Goal: Find specific page/section: Find specific page/section

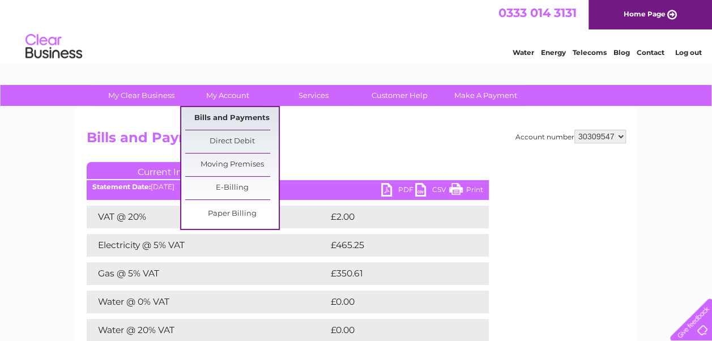
click at [228, 117] on link "Bills and Payments" at bounding box center [232, 118] width 94 height 23
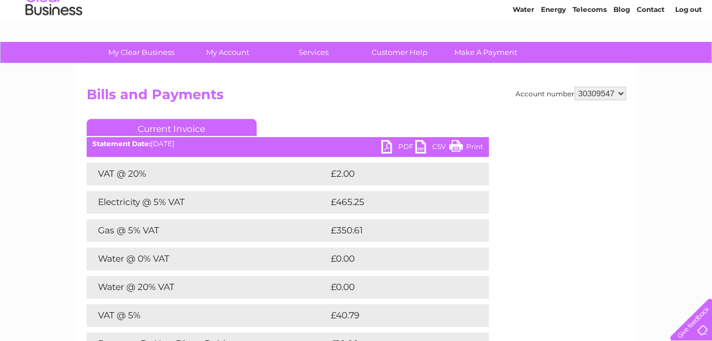
scroll to position [57, 0]
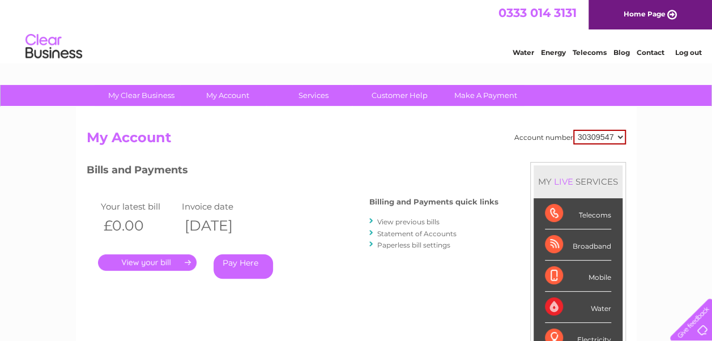
click at [414, 222] on link "View previous bills" at bounding box center [408, 222] width 62 height 9
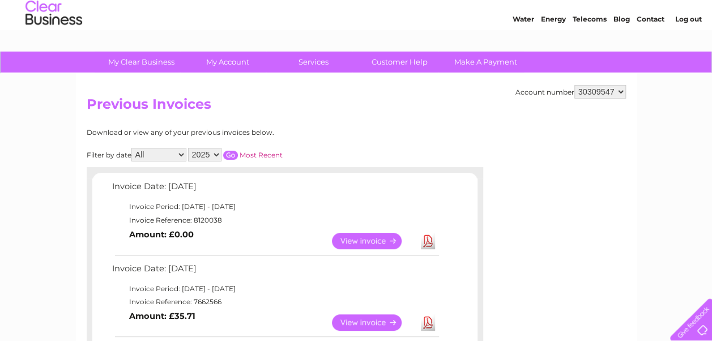
scroll to position [57, 0]
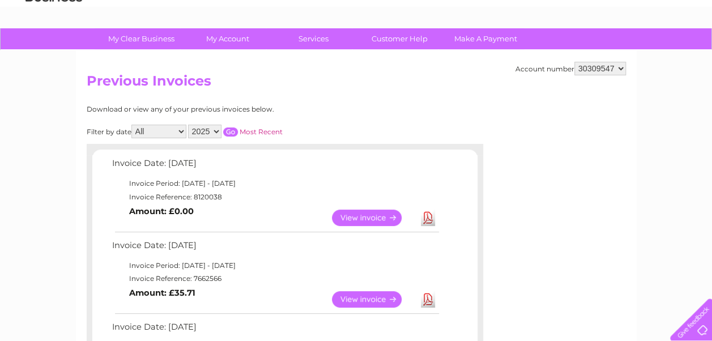
click at [214, 130] on select "2025 2024" at bounding box center [204, 132] width 33 height 14
select select "2024"
click at [189, 125] on select "2025 2024" at bounding box center [204, 132] width 33 height 14
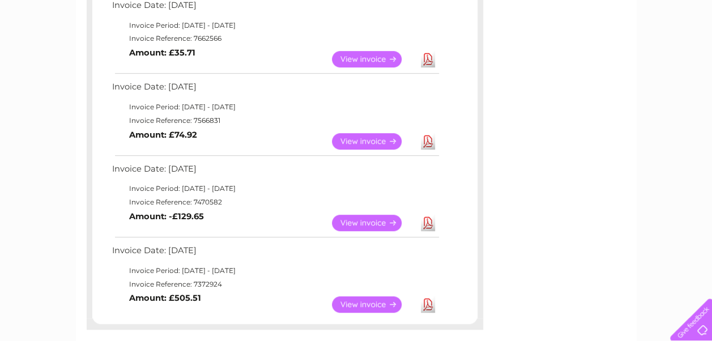
scroll to position [170, 0]
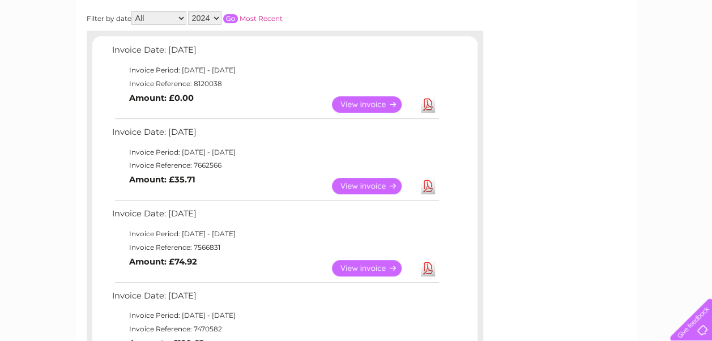
click at [230, 19] on input "button" at bounding box center [230, 18] width 15 height 9
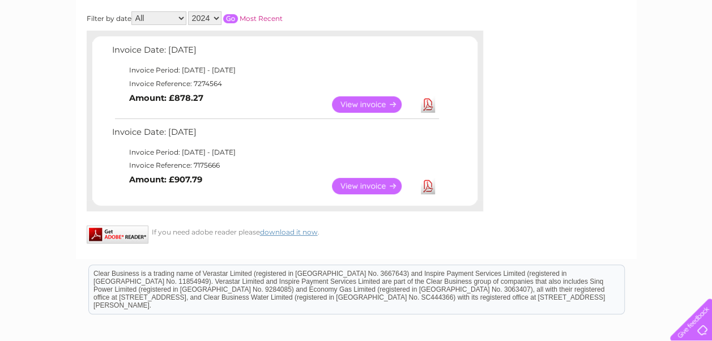
click at [359, 188] on link "View" at bounding box center [373, 186] width 83 height 16
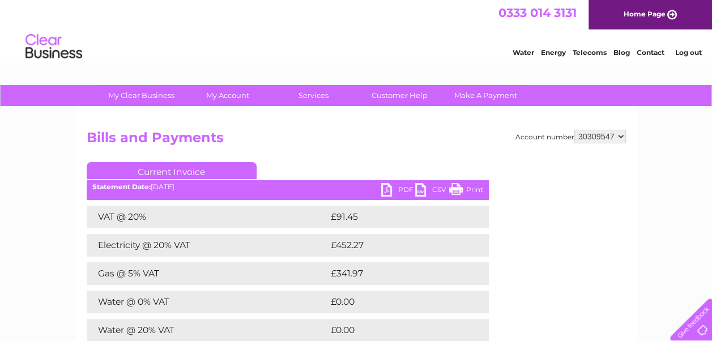
click at [407, 186] on link "PDF" at bounding box center [398, 191] width 34 height 16
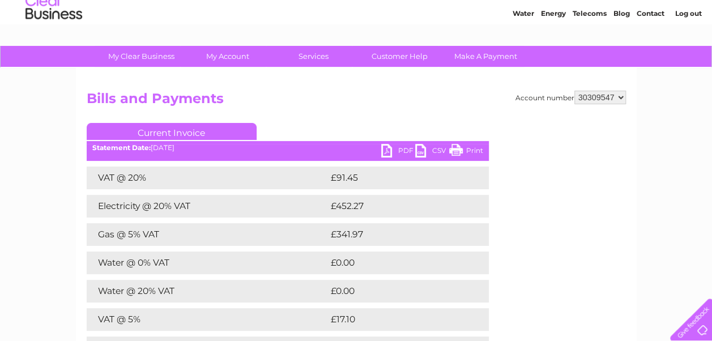
scroll to position [57, 0]
